Goal: Transaction & Acquisition: Obtain resource

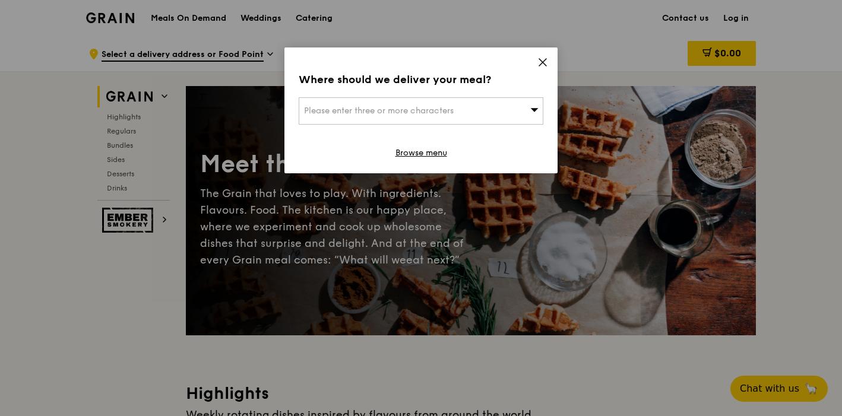
drag, startPoint x: 464, startPoint y: 64, endPoint x: 496, endPoint y: 65, distance: 31.5
click at [495, 65] on div "Where should we deliver your meal? Please enter three or more characters Browse…" at bounding box center [420, 111] width 273 height 126
click at [450, 104] on div "Please enter three or more characters" at bounding box center [421, 110] width 245 height 27
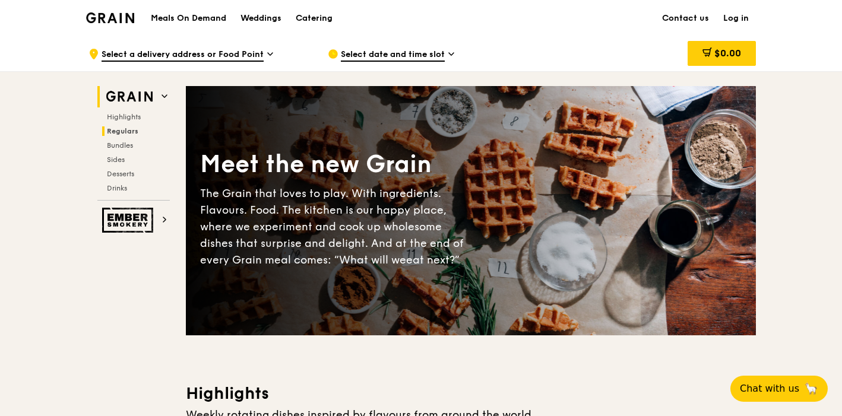
click at [127, 135] on span "Regulars" at bounding box center [122, 131] width 31 height 8
click at [319, 19] on div "Catering" at bounding box center [314, 19] width 37 height 36
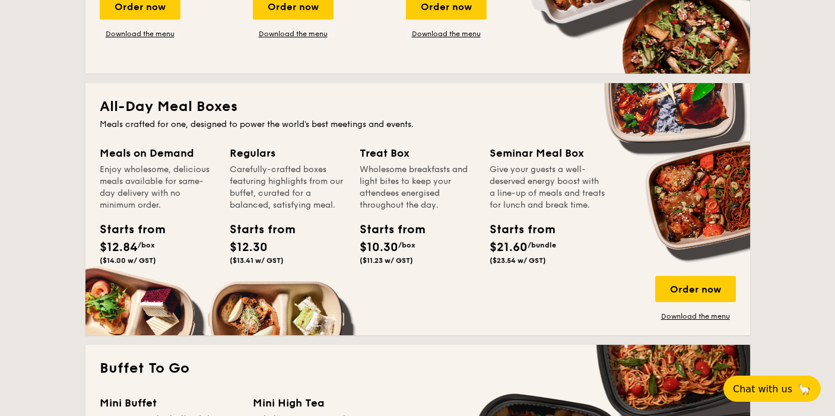
scroll to position [726, 0]
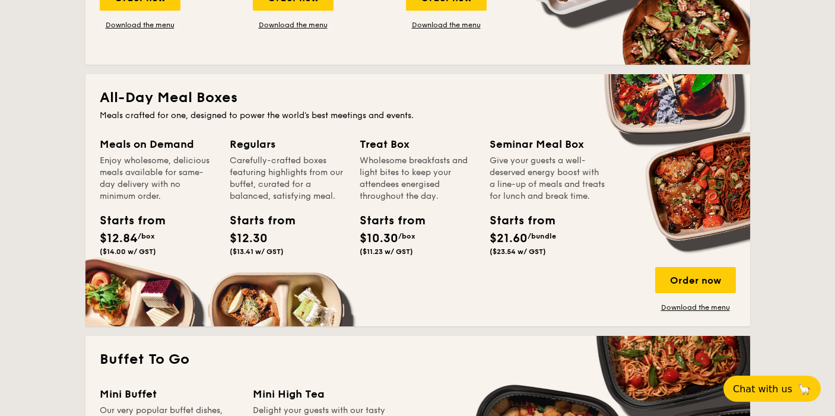
click at [278, 246] on div "Starts from $12.30 ($13.41 w/ GST)" at bounding box center [256, 234] width 53 height 44
click at [686, 308] on link "Download the menu" at bounding box center [696, 308] width 81 height 10
